Goal: Book appointment/travel/reservation

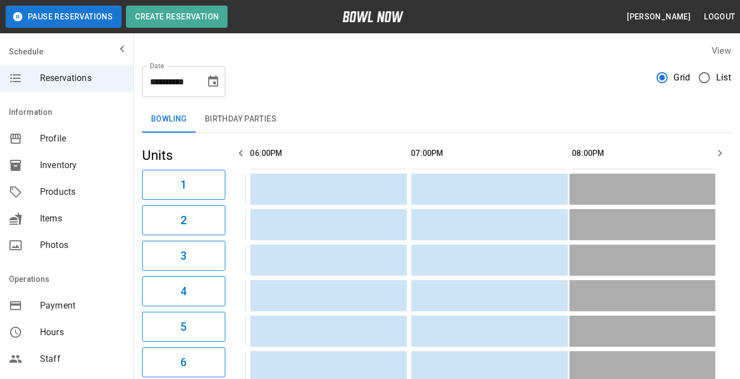
scroll to position [0, 1287]
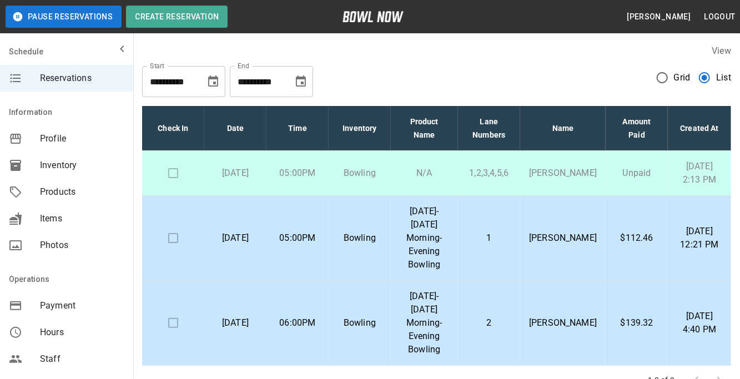
click at [492, 334] on td "2" at bounding box center [489, 323] width 63 height 85
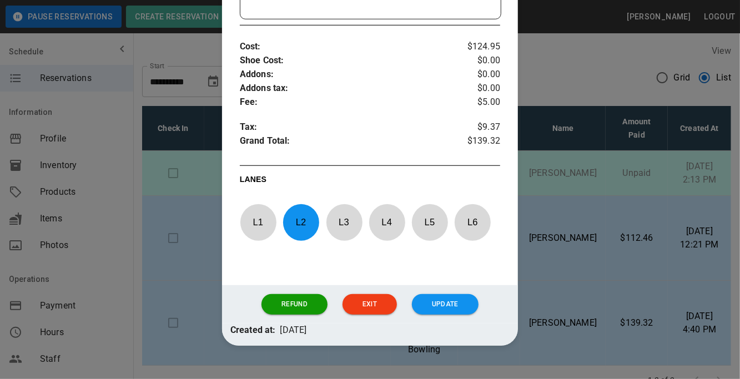
scroll to position [412, 0]
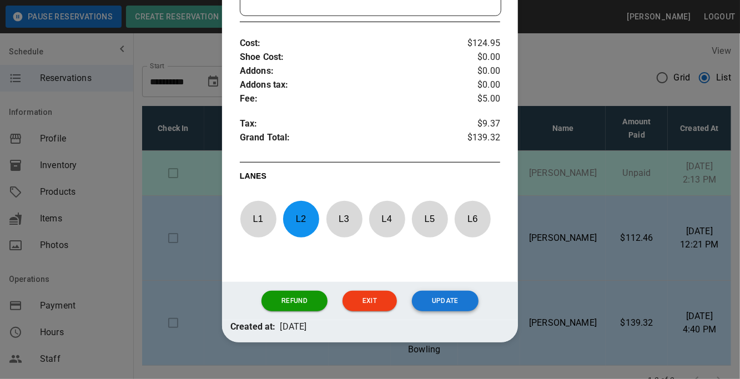
click at [448, 304] on button "Update" at bounding box center [445, 301] width 67 height 21
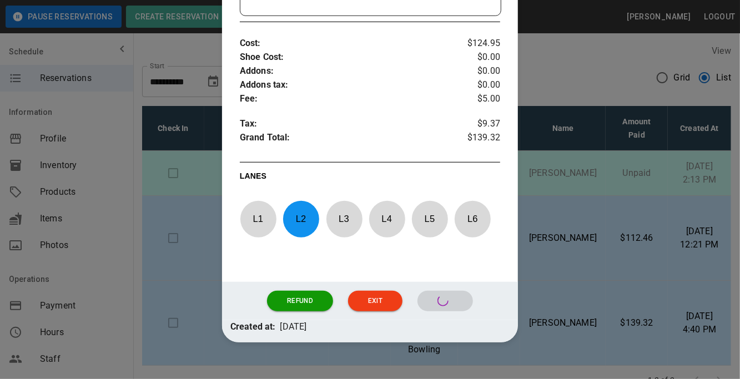
scroll to position [374, 0]
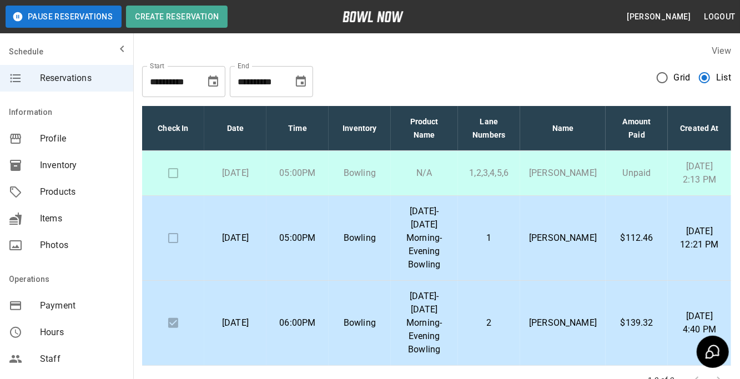
click at [732, 95] on div "**********" at bounding box center [436, 220] width 607 height 368
